Goal: Task Accomplishment & Management: Manage account settings

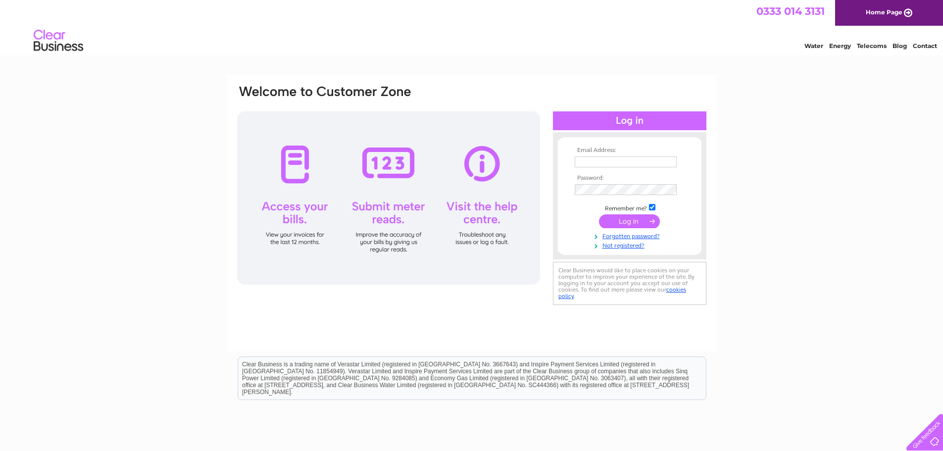
type input "[PERSON_NAME][EMAIL_ADDRESS][DOMAIN_NAME]"
click at [634, 219] on input "submit" at bounding box center [629, 221] width 61 height 14
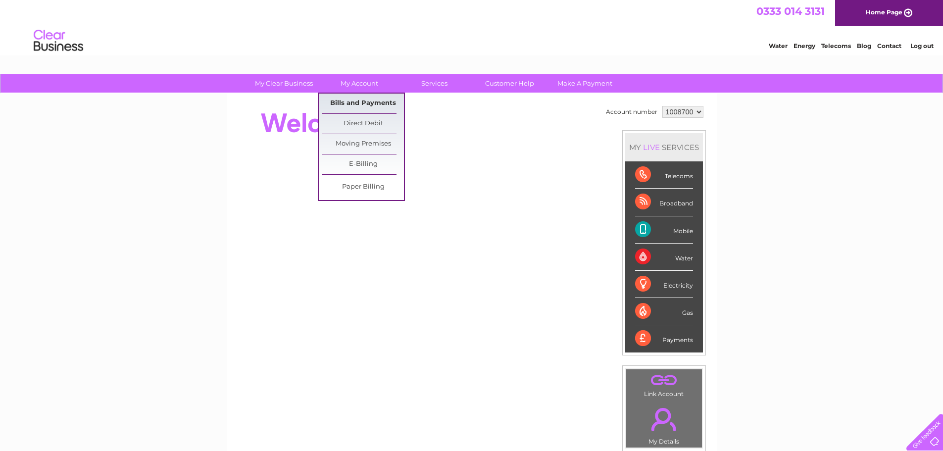
click at [360, 98] on link "Bills and Payments" at bounding box center [363, 104] width 82 height 20
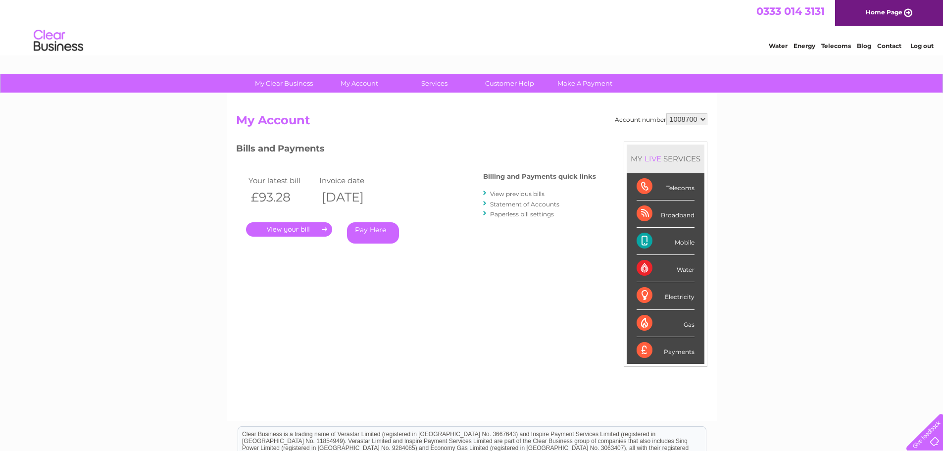
click at [292, 226] on link "." at bounding box center [289, 229] width 86 height 14
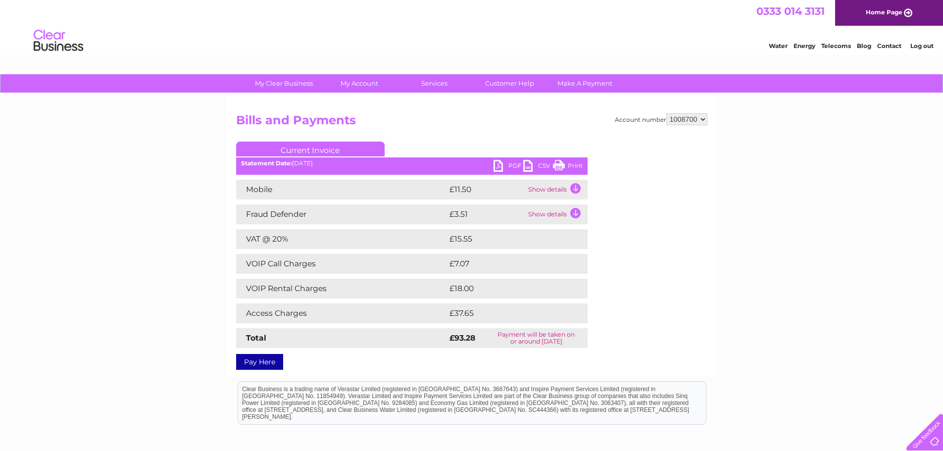
click at [507, 163] on link "PDF" at bounding box center [508, 167] width 30 height 14
click at [926, 45] on link "Log out" at bounding box center [921, 45] width 23 height 7
